Goal: Information Seeking & Learning: Learn about a topic

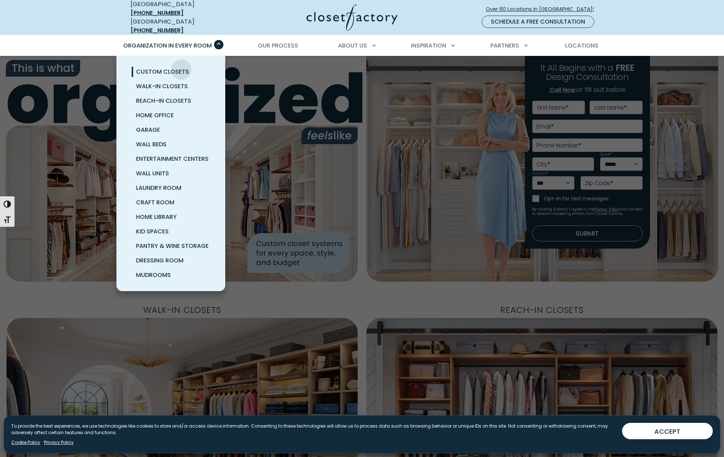
click at [181, 67] on span "Custom Closets" at bounding box center [162, 71] width 53 height 8
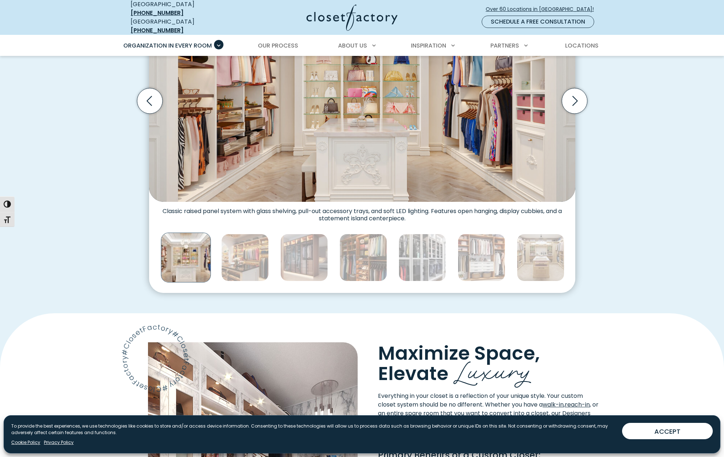
scroll to position [377, 0]
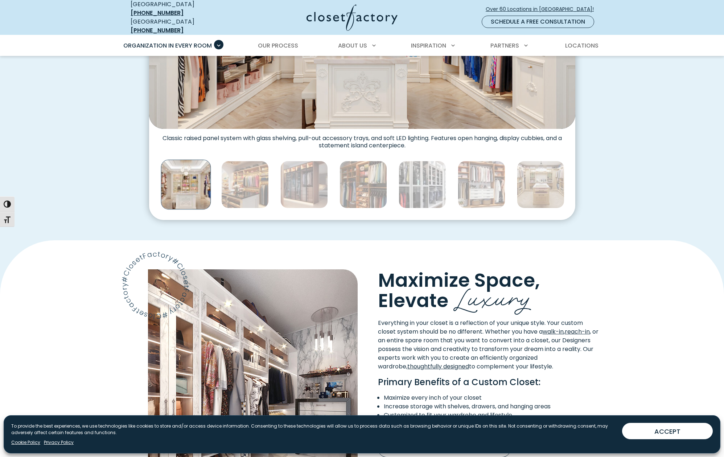
click at [409, 230] on div "Custom Closets for Every Space, Style and Budget Custom walk-in closet with gla…" at bounding box center [362, 37] width 724 height 405
click at [304, 180] on img "Thumbnail Gallery" at bounding box center [304, 185] width 48 height 48
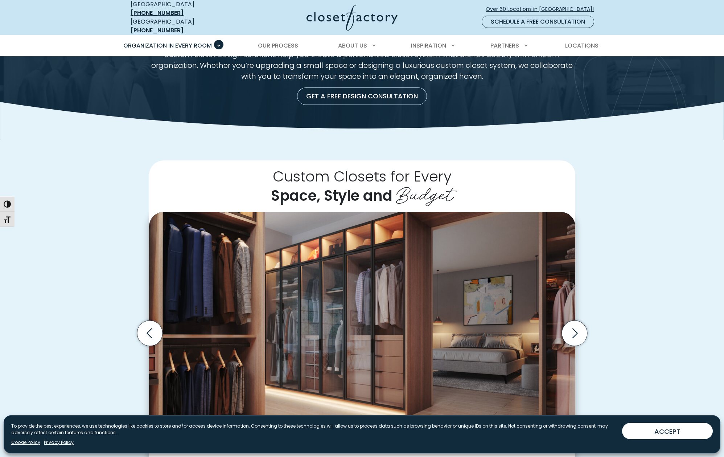
scroll to position [193, 0]
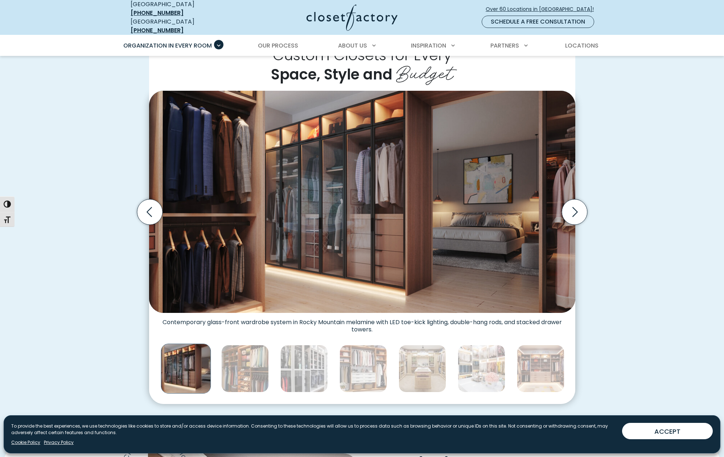
click at [329, 189] on img "Thumbnail Gallery" at bounding box center [362, 202] width 426 height 222
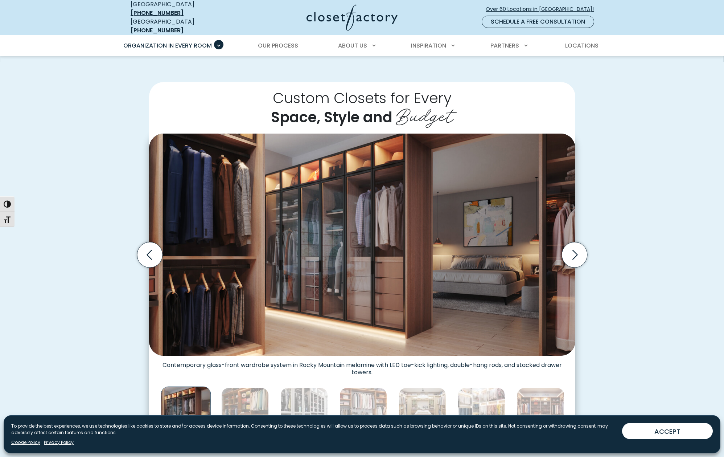
scroll to position [152, 0]
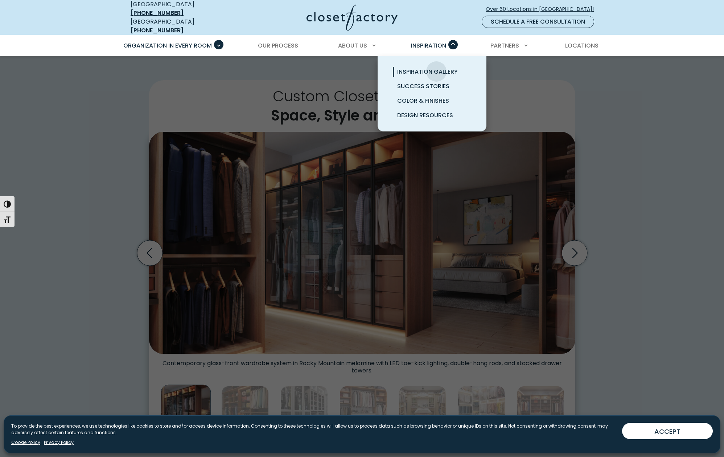
click at [437, 67] on span "Inspiration Gallery" at bounding box center [427, 71] width 61 height 8
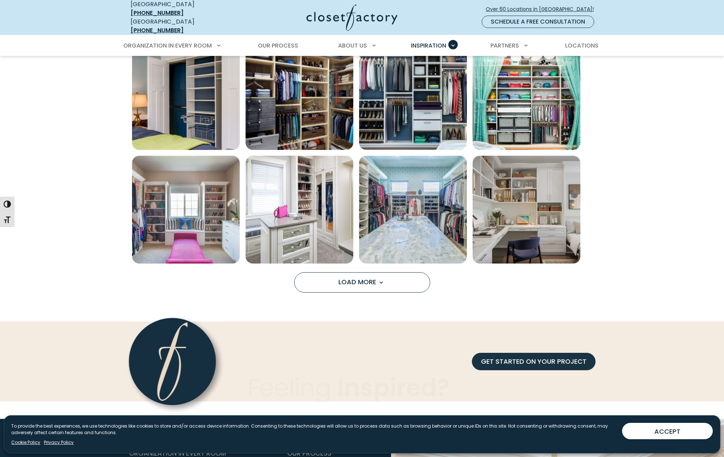
scroll to position [503, 0]
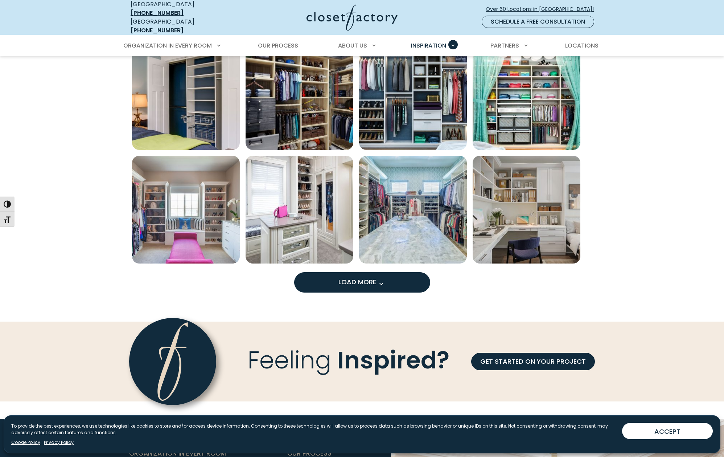
click at [392, 276] on button "Load More" at bounding box center [362, 282] width 136 height 20
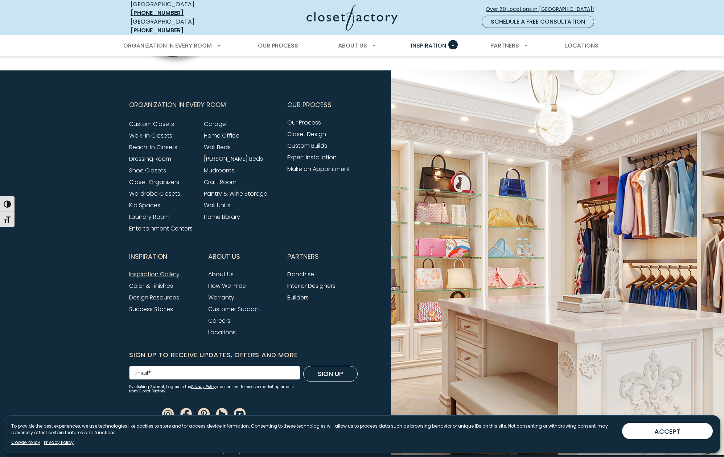
scroll to position [1305, 0]
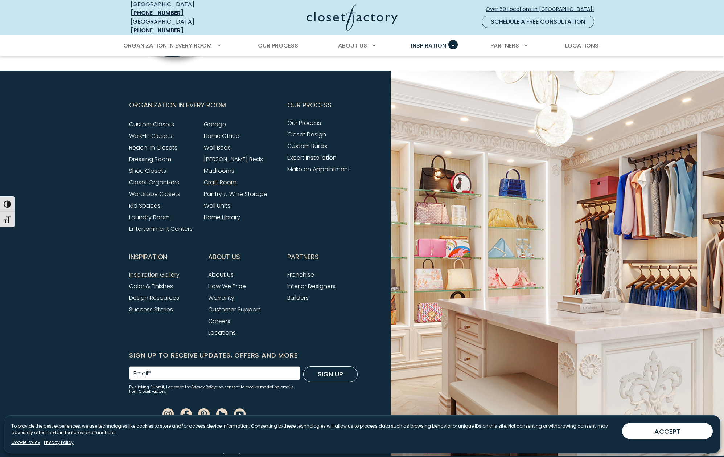
click at [232, 180] on link "Craft Room" at bounding box center [220, 182] width 33 height 8
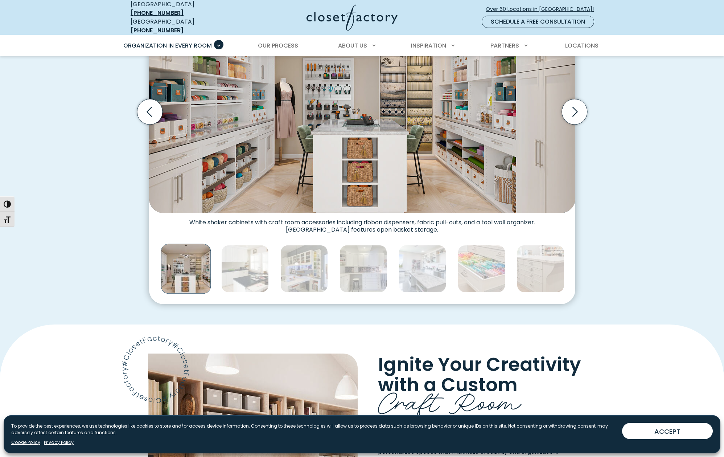
scroll to position [308, 0]
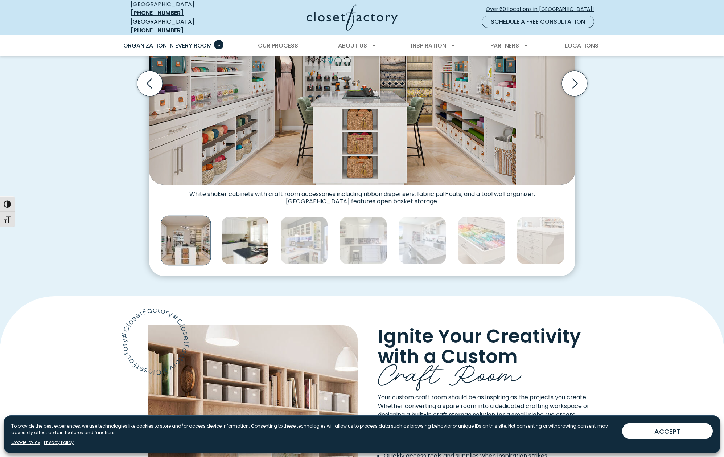
click at [241, 241] on img "Thumbnail Gallery" at bounding box center [245, 241] width 48 height 48
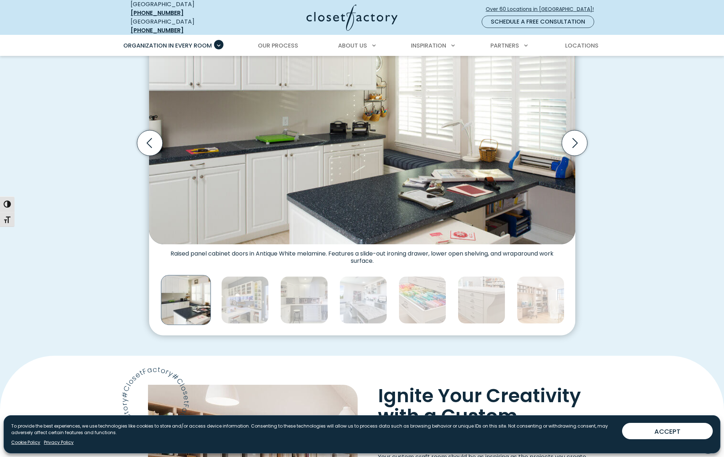
scroll to position [248, 0]
click at [245, 301] on img "Thumbnail Gallery" at bounding box center [245, 300] width 48 height 48
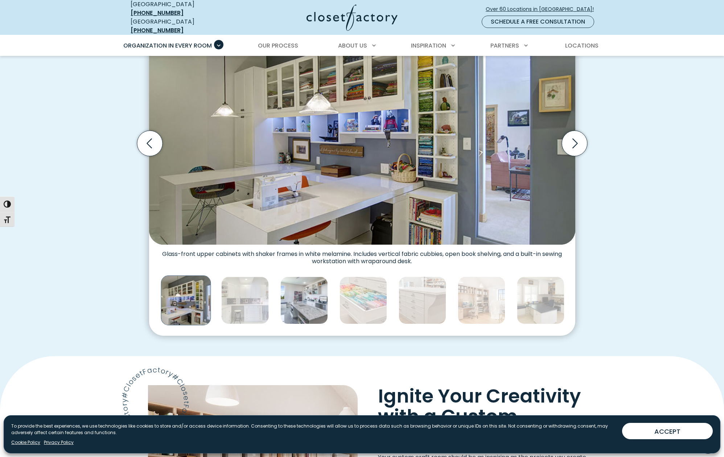
click at [300, 302] on img "Thumbnail Gallery" at bounding box center [304, 300] width 48 height 48
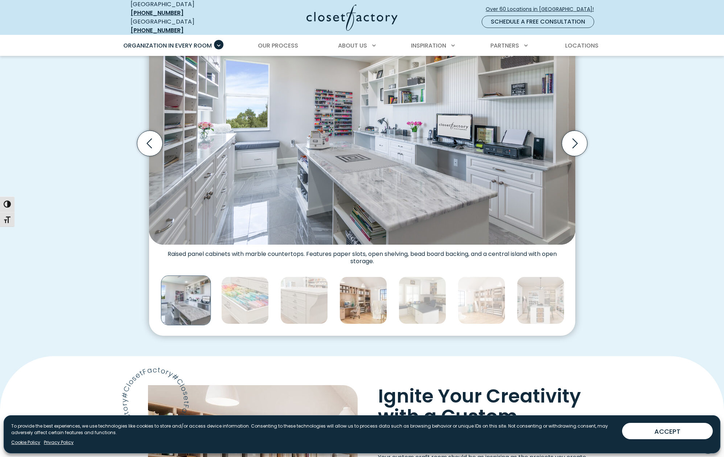
click at [354, 299] on img "Thumbnail Gallery" at bounding box center [364, 300] width 48 height 48
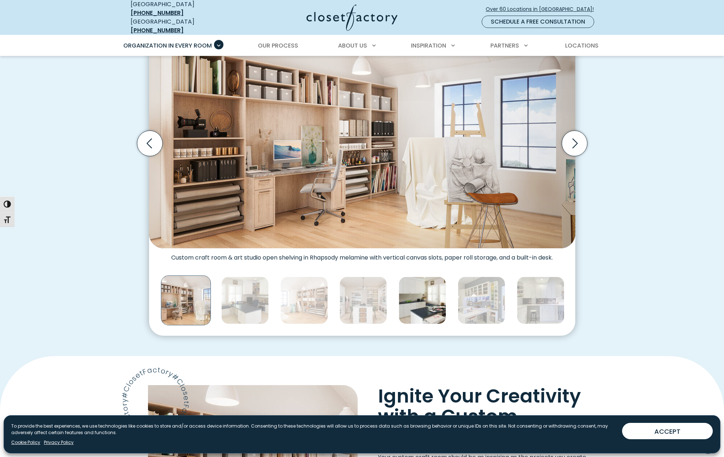
click at [406, 297] on img "Thumbnail Gallery" at bounding box center [423, 300] width 48 height 48
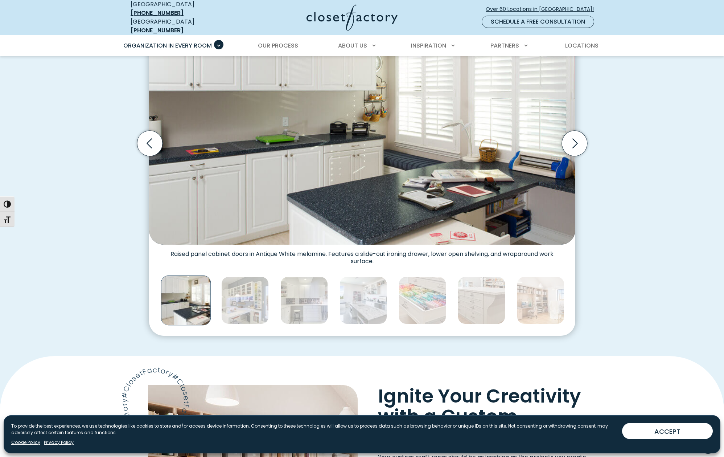
click at [406, 297] on img "Thumbnail Gallery" at bounding box center [423, 300] width 48 height 48
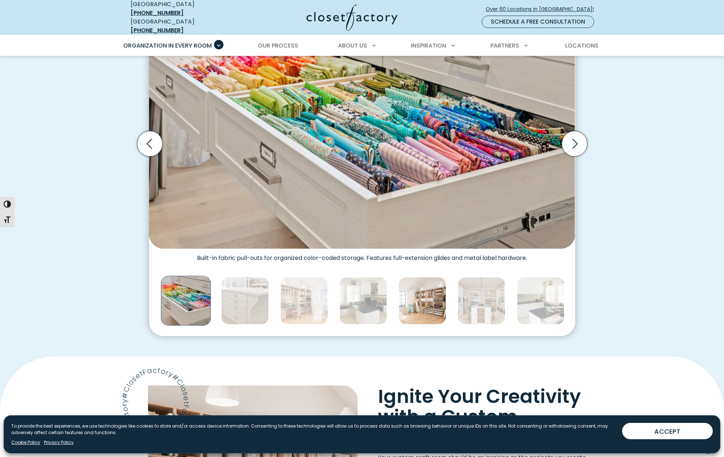
scroll to position [248, 0]
click at [421, 297] on img "Thumbnail Gallery" at bounding box center [423, 300] width 48 height 48
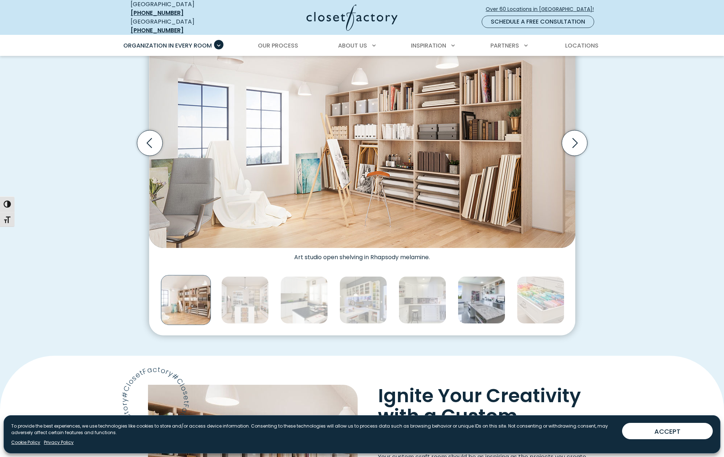
click at [480, 296] on img "Thumbnail Gallery" at bounding box center [482, 300] width 48 height 48
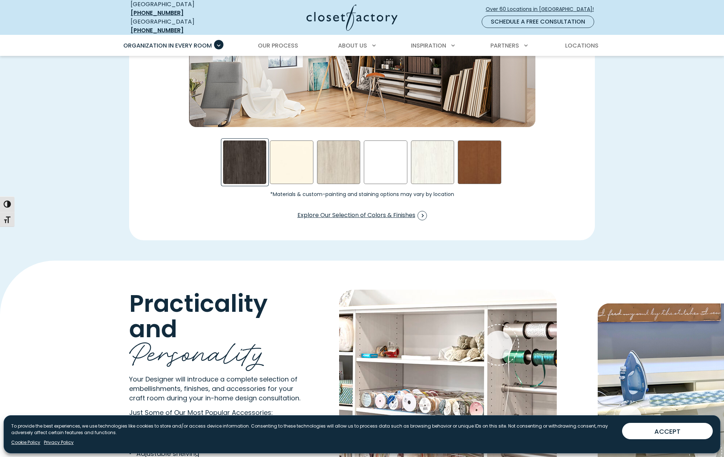
scroll to position [1192, 0]
